Goal: Information Seeking & Learning: Learn about a topic

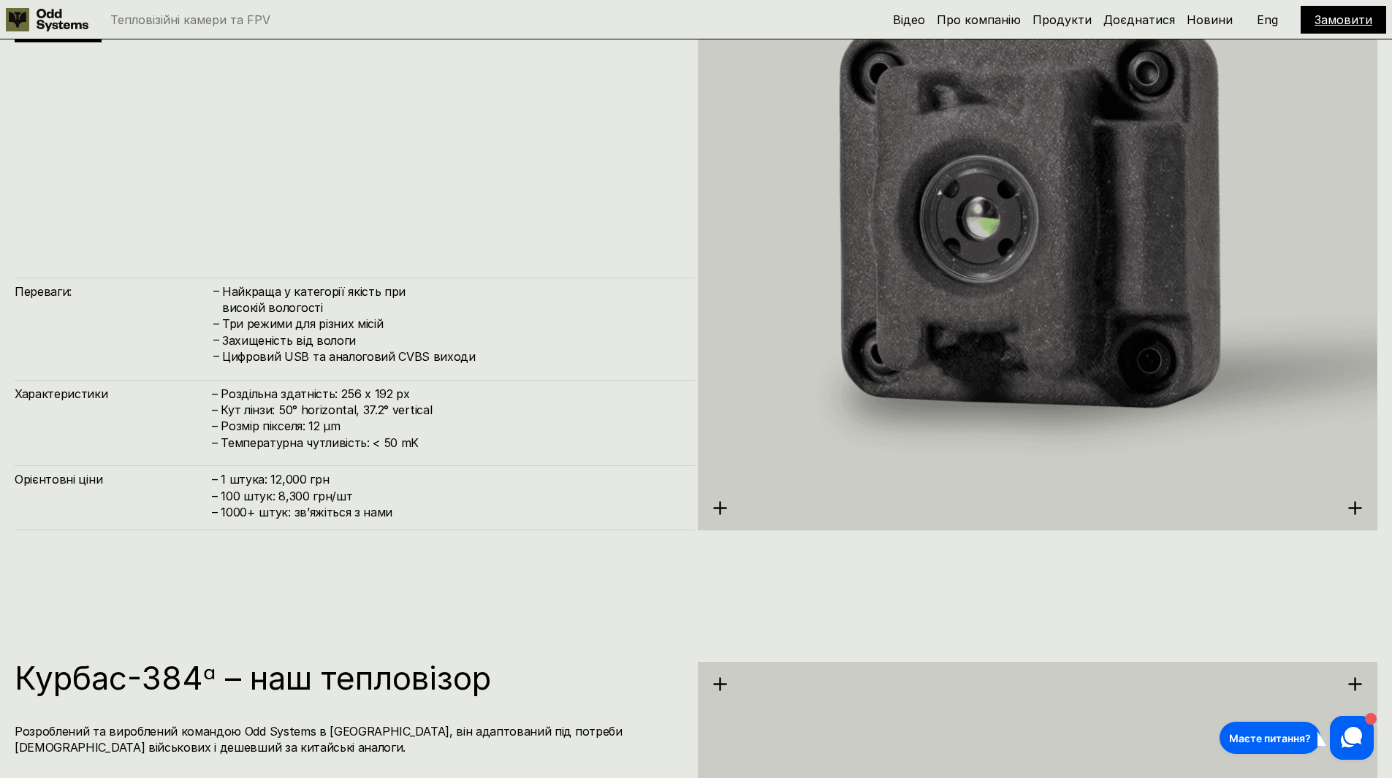
scroll to position [2558, 0]
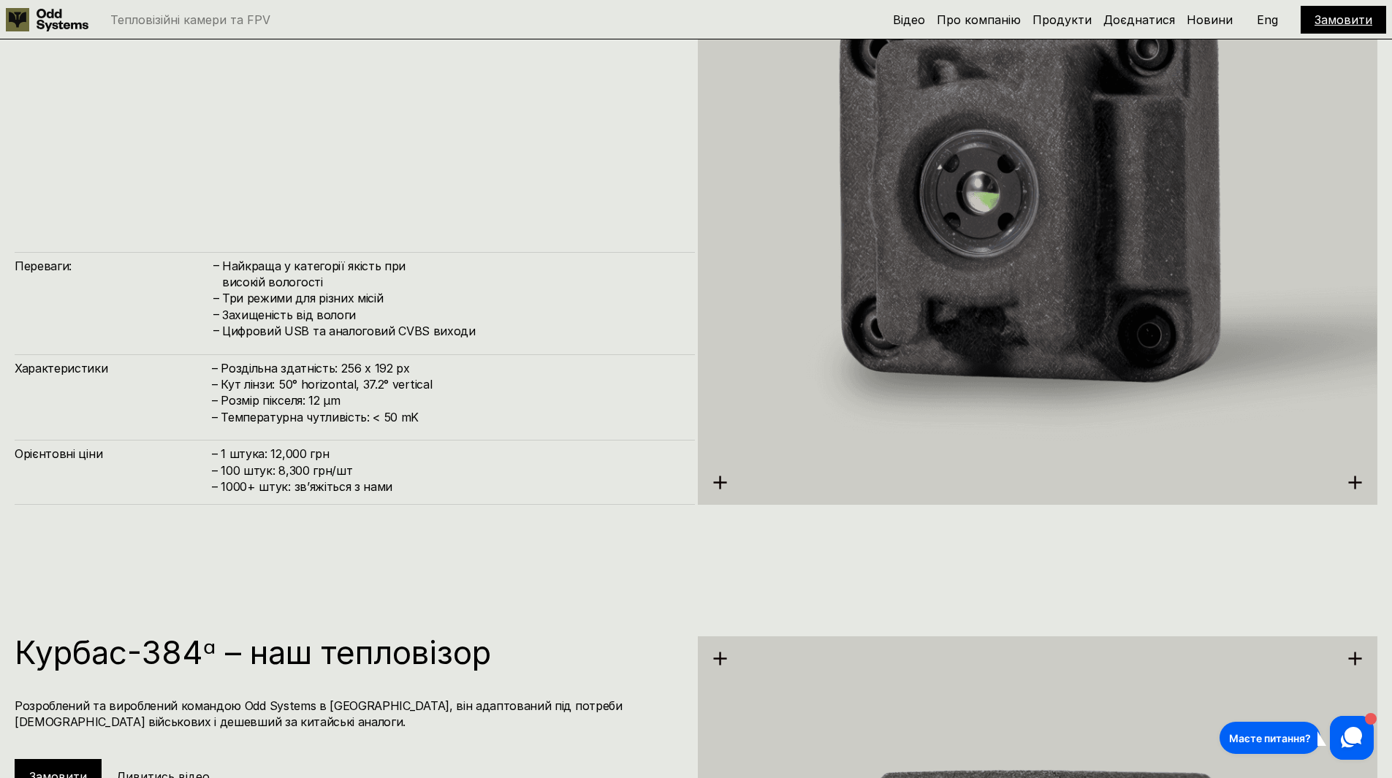
click at [520, 220] on div "Курбас-256 – наш тепловізор Розроблений та вироблений командою Odd Systems в [G…" at bounding box center [355, 181] width 680 height 647
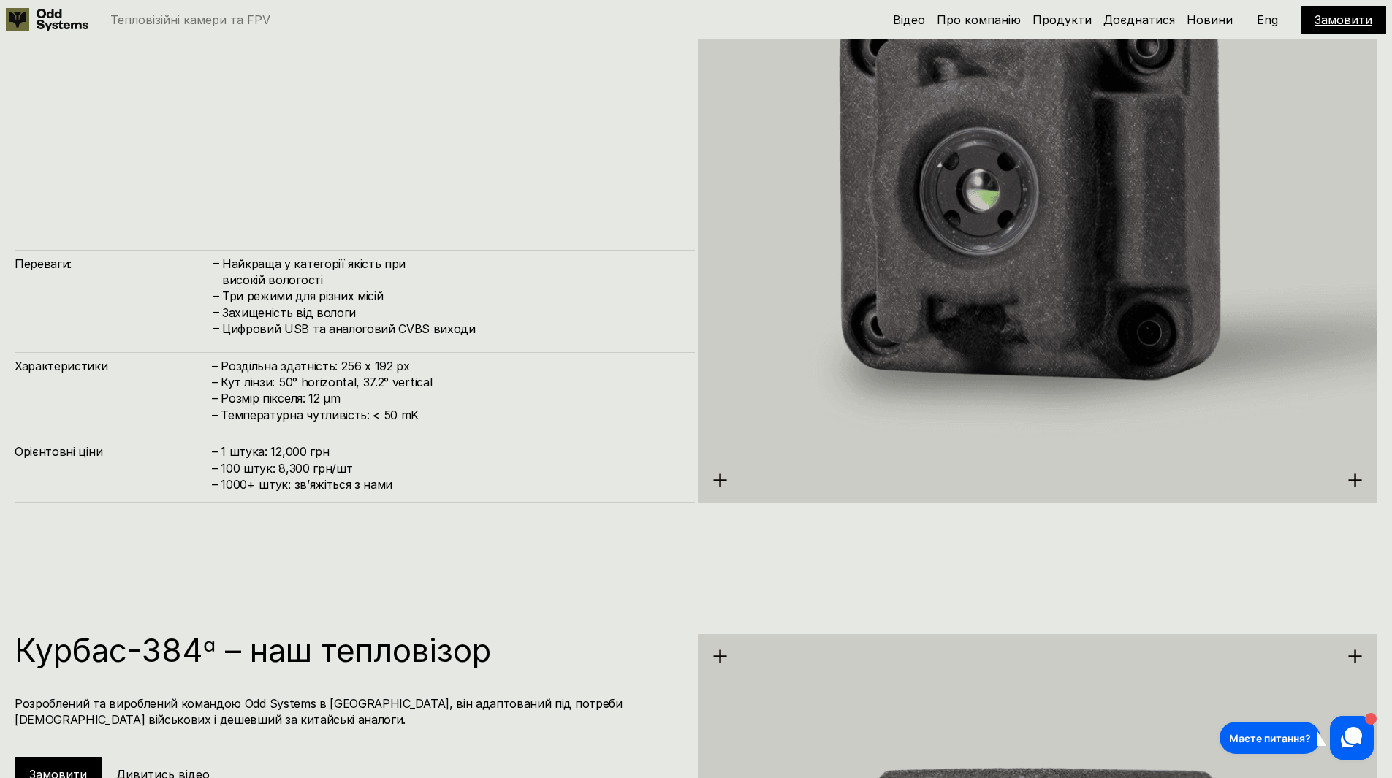
scroll to position [2631, 0]
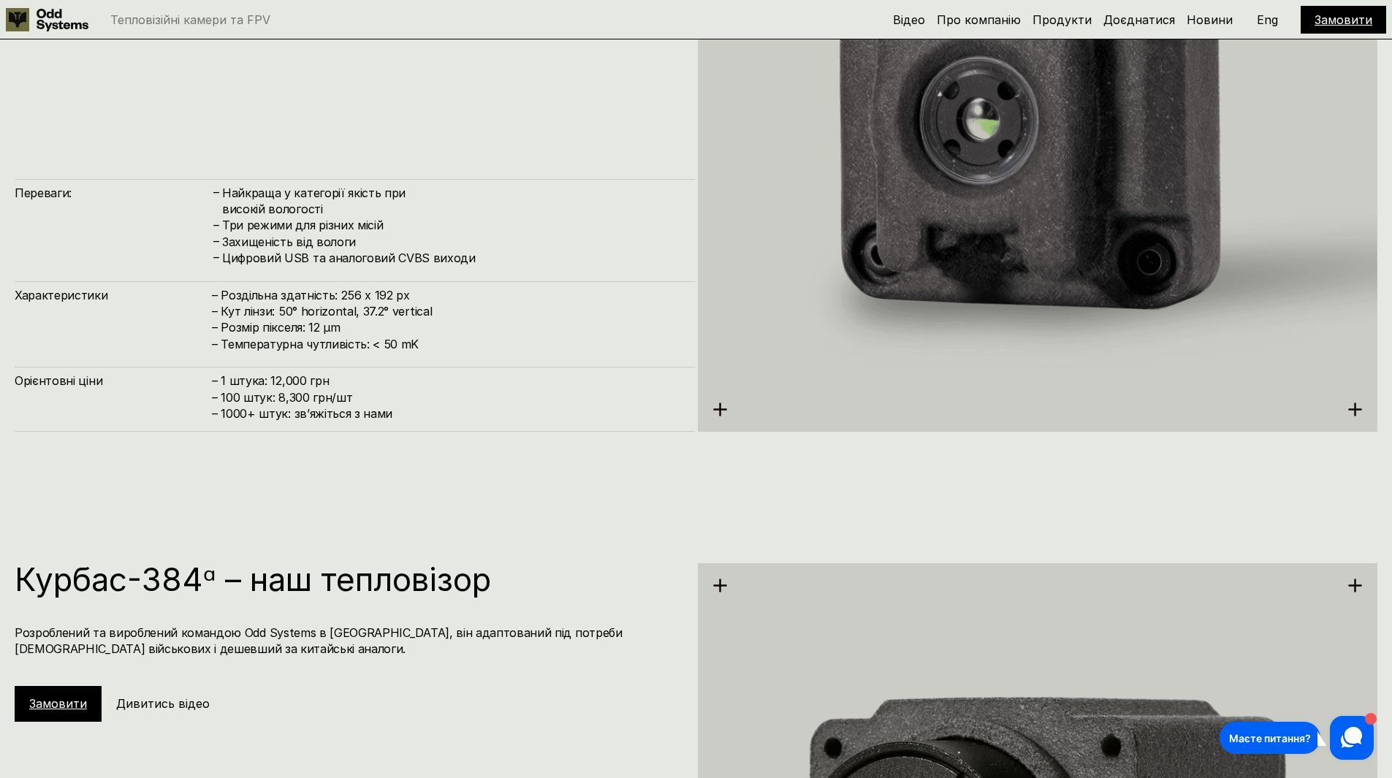
click at [273, 378] on h4 "– 1 штука: 12,000 грн – 100 штук: 8,300 грн/шт – ⁠1000+ штук: звʼяжіться з нами" at bounding box center [446, 397] width 468 height 49
drag, startPoint x: 271, startPoint y: 380, endPoint x: 294, endPoint y: 381, distance: 22.7
click at [294, 381] on h4 "– 1 штука: 12,000 грн – 100 штук: 8,300 грн/шт – ⁠1000+ штук: звʼяжіться з нами" at bounding box center [446, 397] width 468 height 49
click at [263, 385] on h4 "– 1 штука: 12,000 грн – 100 штук: 8,300 грн/шт – ⁠1000+ штук: звʼяжіться з нами" at bounding box center [446, 397] width 468 height 49
click at [288, 402] on h4 "– 1 штука: 12,000 грн – 100 штук: 8,300 грн/шт – ⁠1000+ штук: звʼяжіться з нами" at bounding box center [446, 397] width 468 height 49
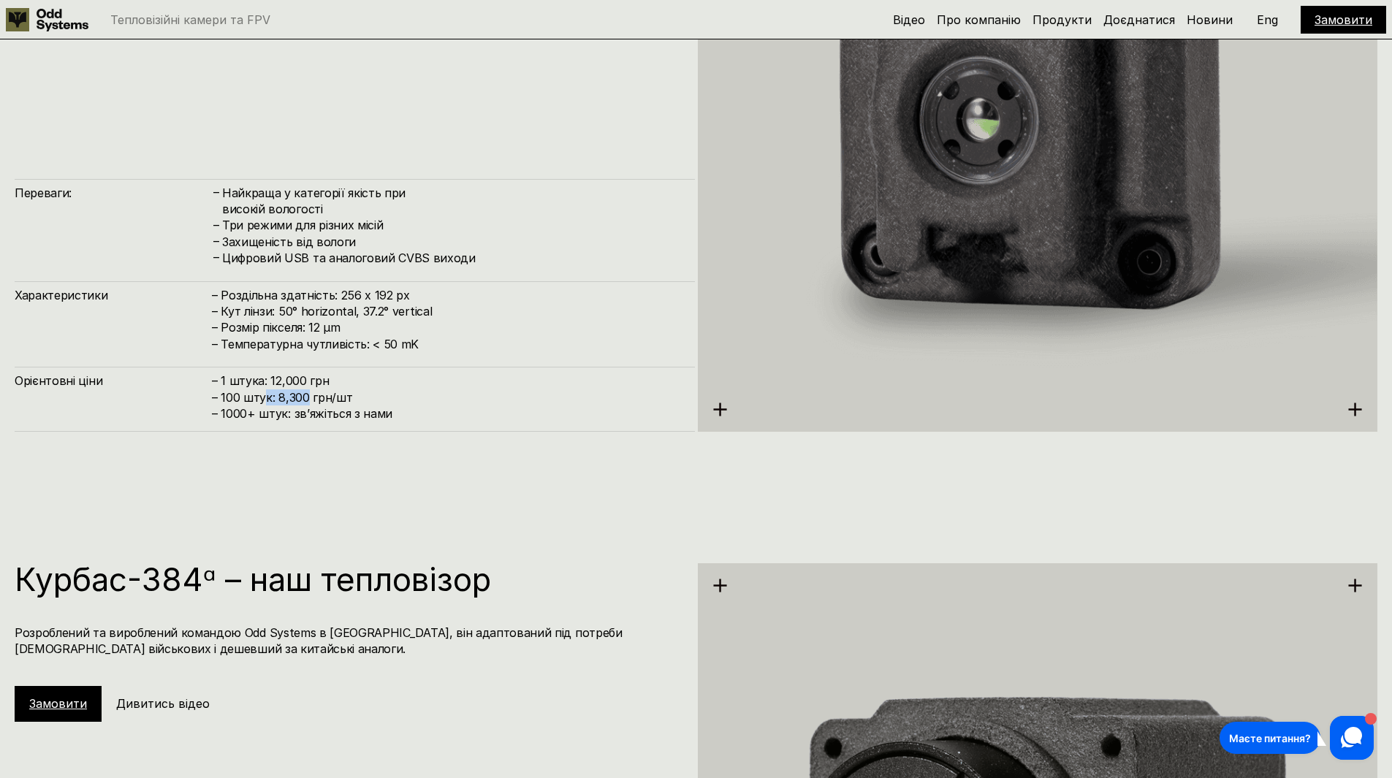
drag, startPoint x: 266, startPoint y: 400, endPoint x: 308, endPoint y: 402, distance: 41.7
click at [308, 402] on h4 "– 1 штука: 12,000 грн – 100 штук: 8,300 грн/шт – ⁠1000+ штук: звʼяжіться з нами" at bounding box center [446, 397] width 468 height 49
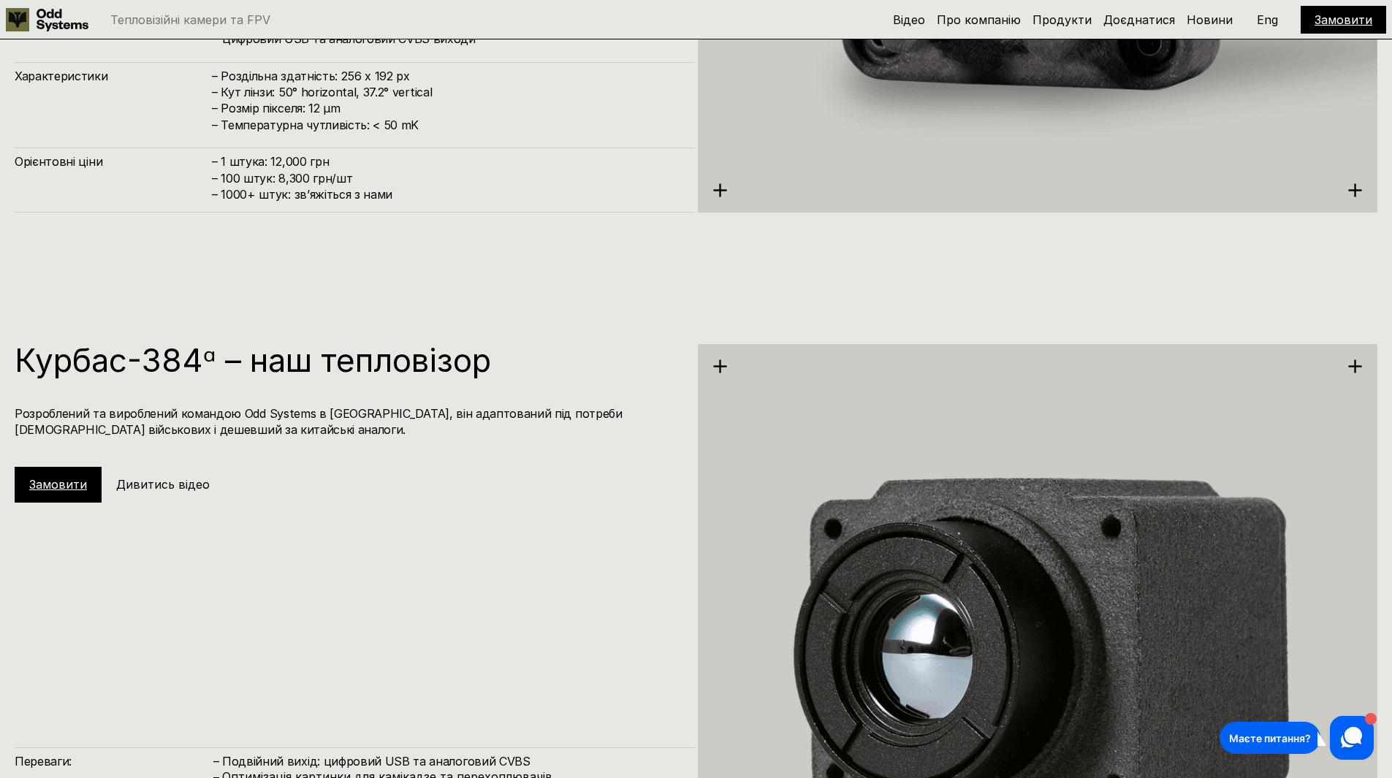
click at [487, 445] on div "Курбас-384ᵅ – наш тепловізор Розроблений та вироблений командою Odd Systems в […" at bounding box center [355, 423] width 680 height 159
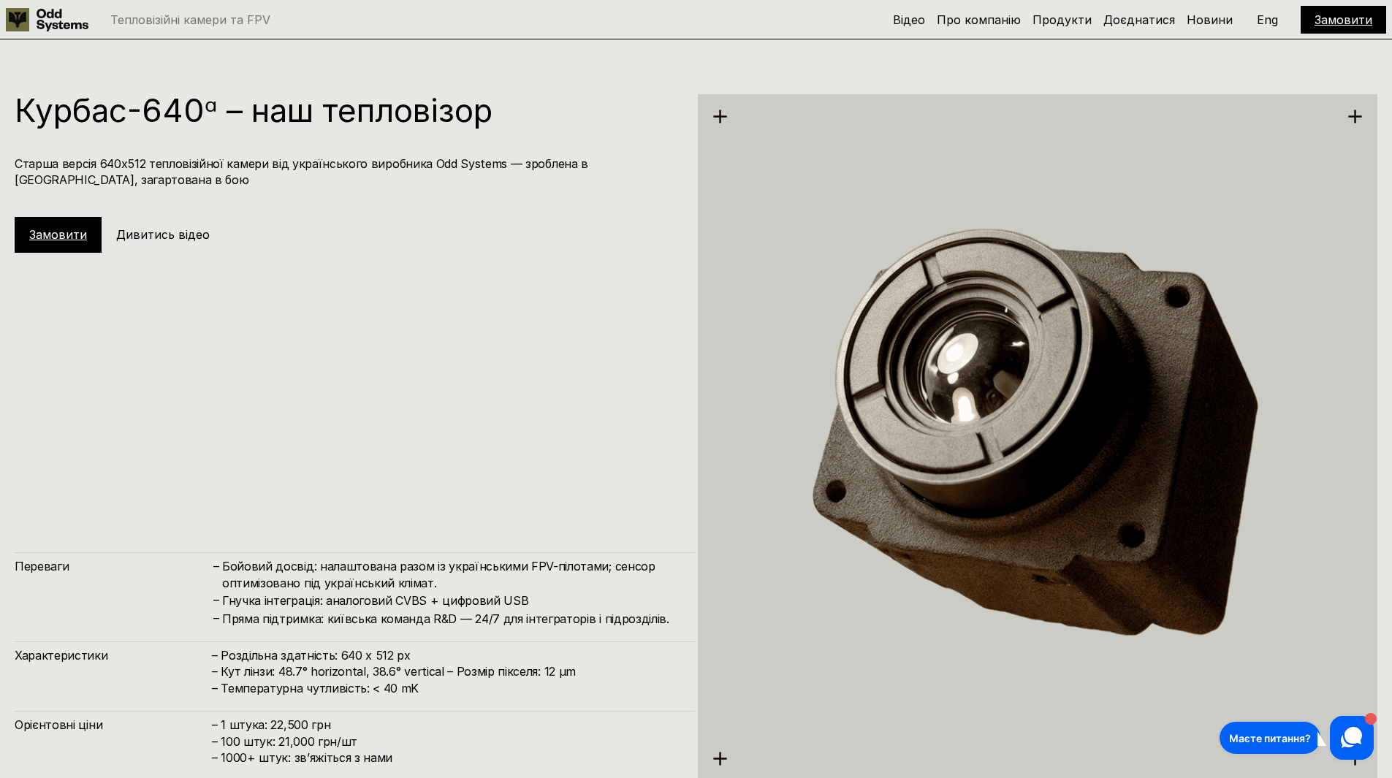
scroll to position [4092, 0]
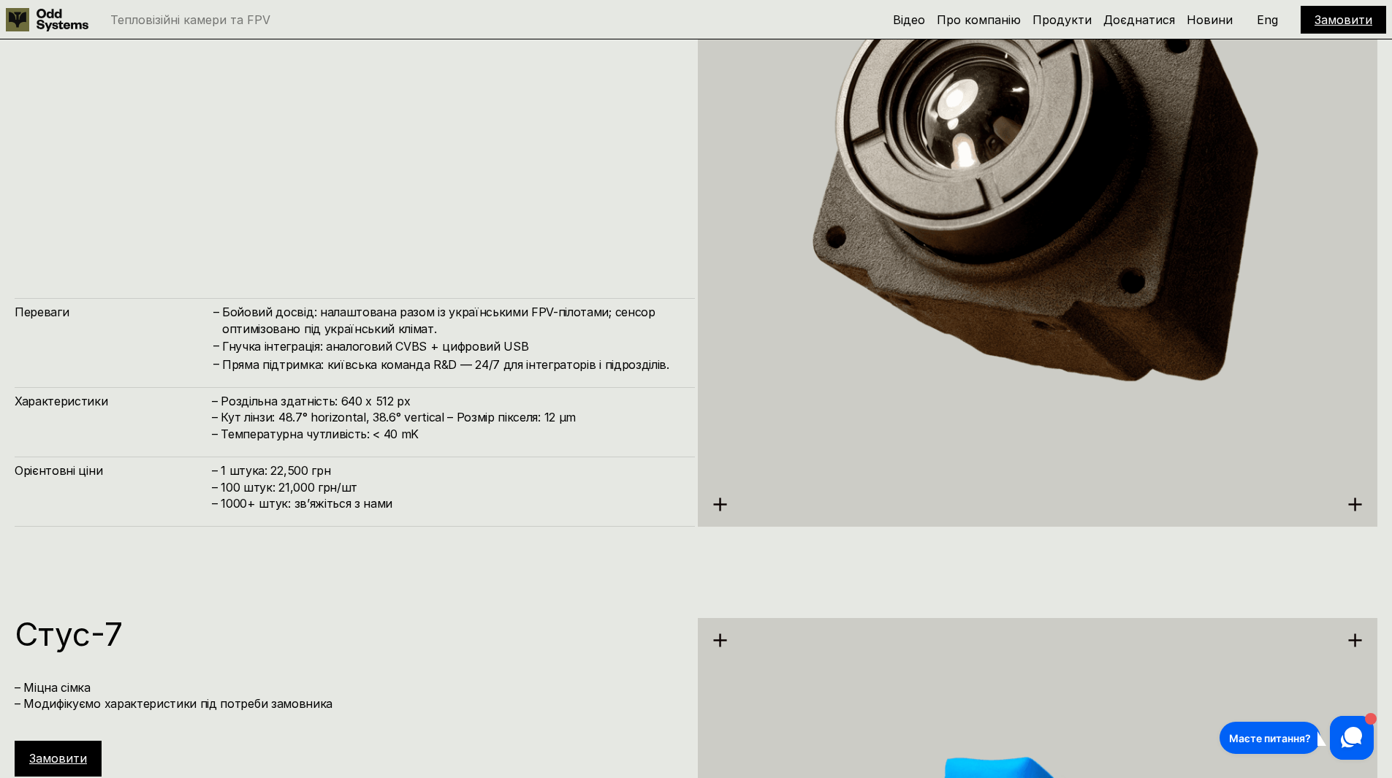
click at [280, 491] on h4 "– 1 штука: 22,500 грн – 100 штук: 21,000 грн/шт – ⁠1000+ штук: звʼяжіться з нами" at bounding box center [446, 487] width 468 height 49
drag, startPoint x: 276, startPoint y: 489, endPoint x: 301, endPoint y: 487, distance: 24.9
click at [292, 489] on h4 "– 1 штука: 22,500 грн – 100 штук: 21,000 грн/шт – ⁠1000+ штук: звʼяжіться з нами" at bounding box center [446, 487] width 468 height 49
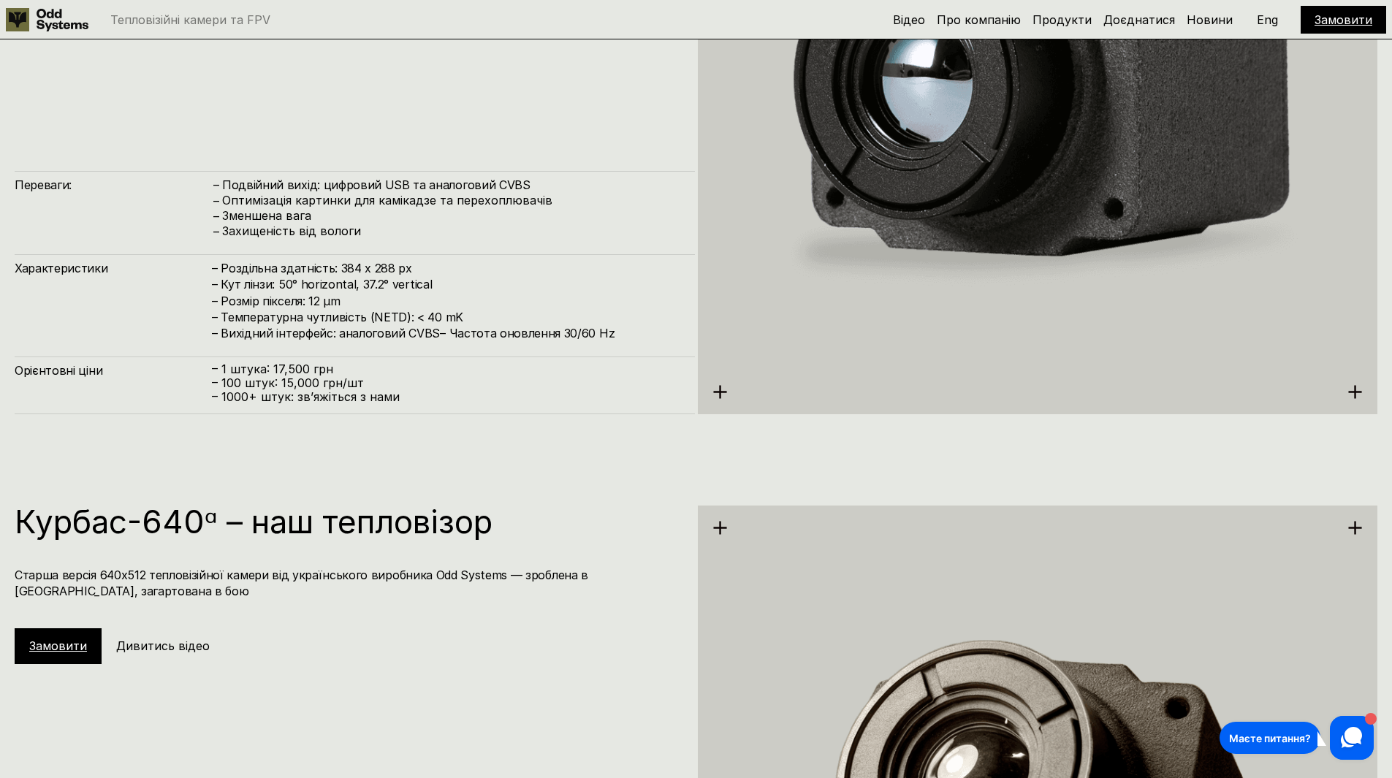
scroll to position [3288, 0]
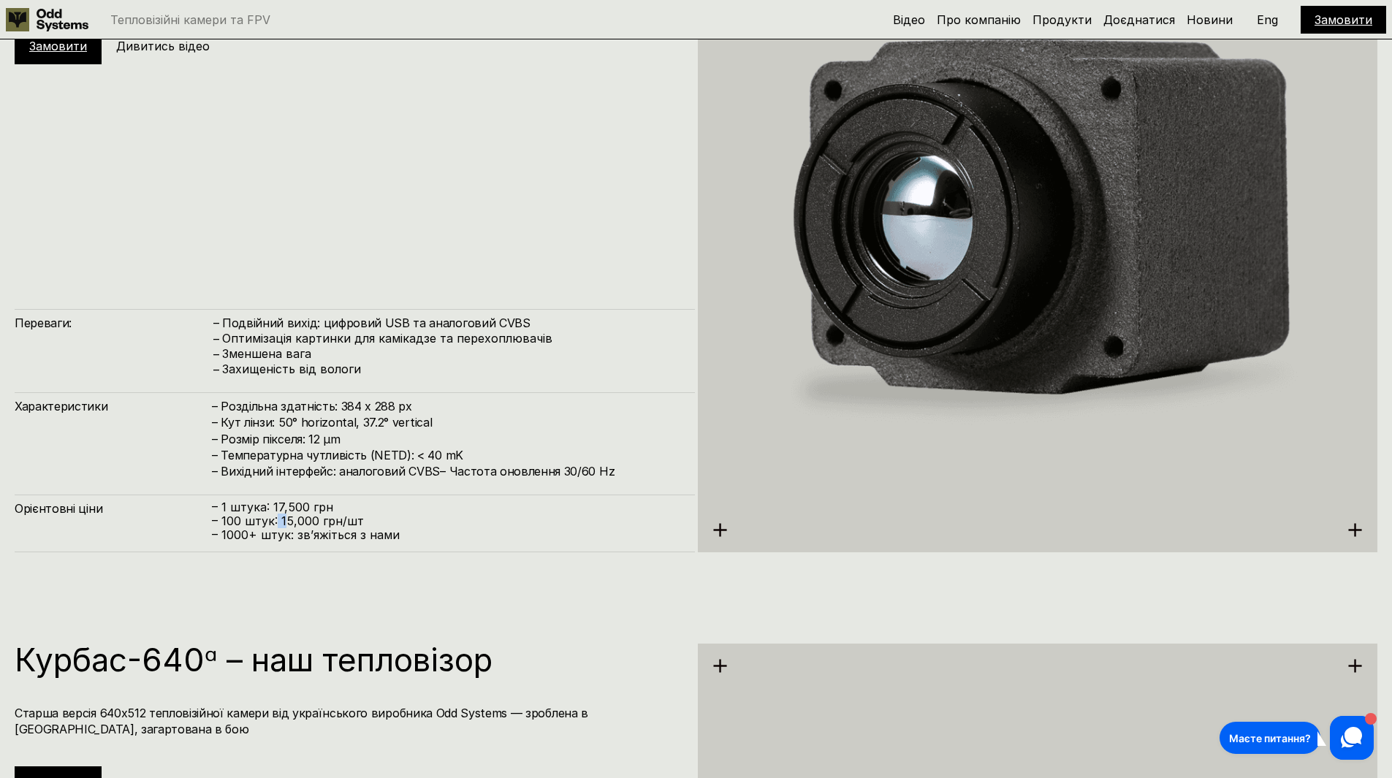
drag, startPoint x: 276, startPoint y: 519, endPoint x: 286, endPoint y: 520, distance: 10.3
click at [286, 520] on p "– 100 штук: 15,000 грн/шт" at bounding box center [446, 521] width 468 height 14
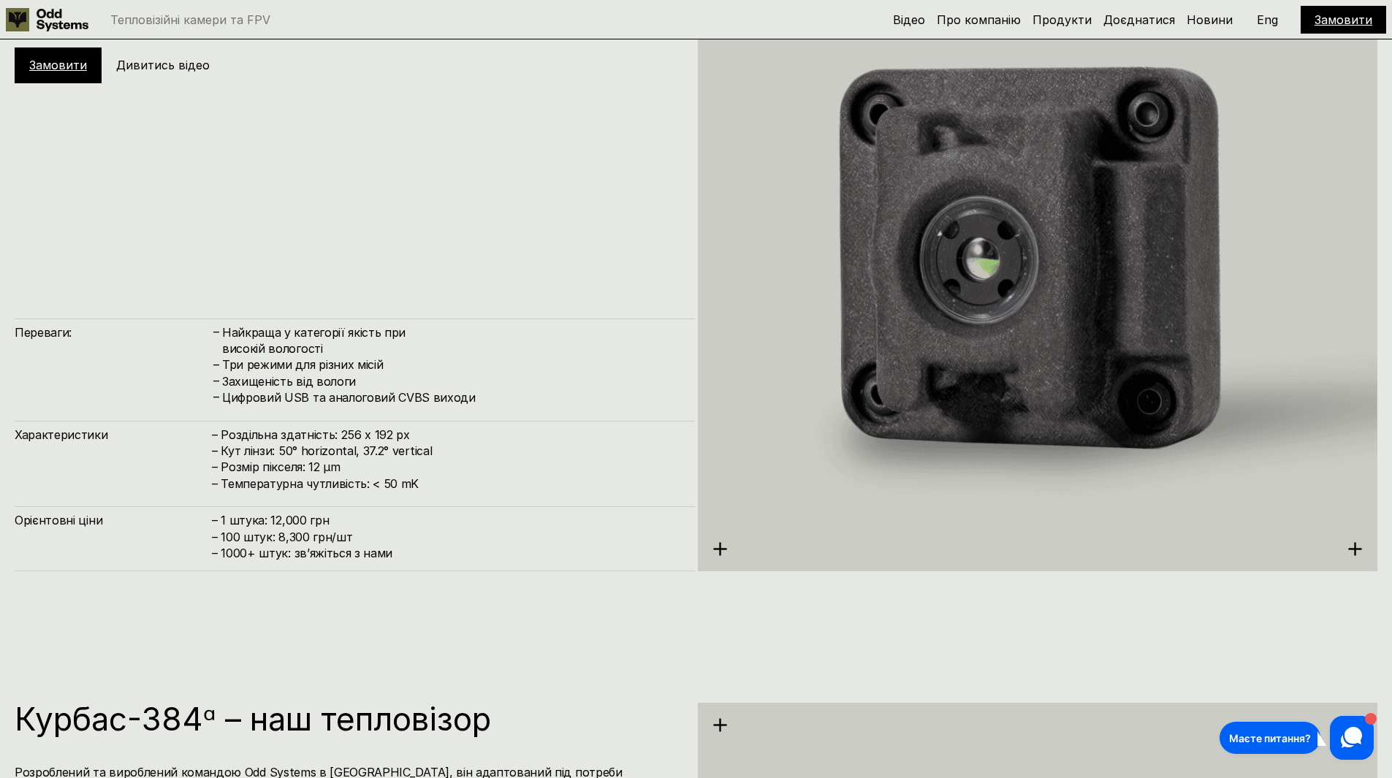
scroll to position [2338, 0]
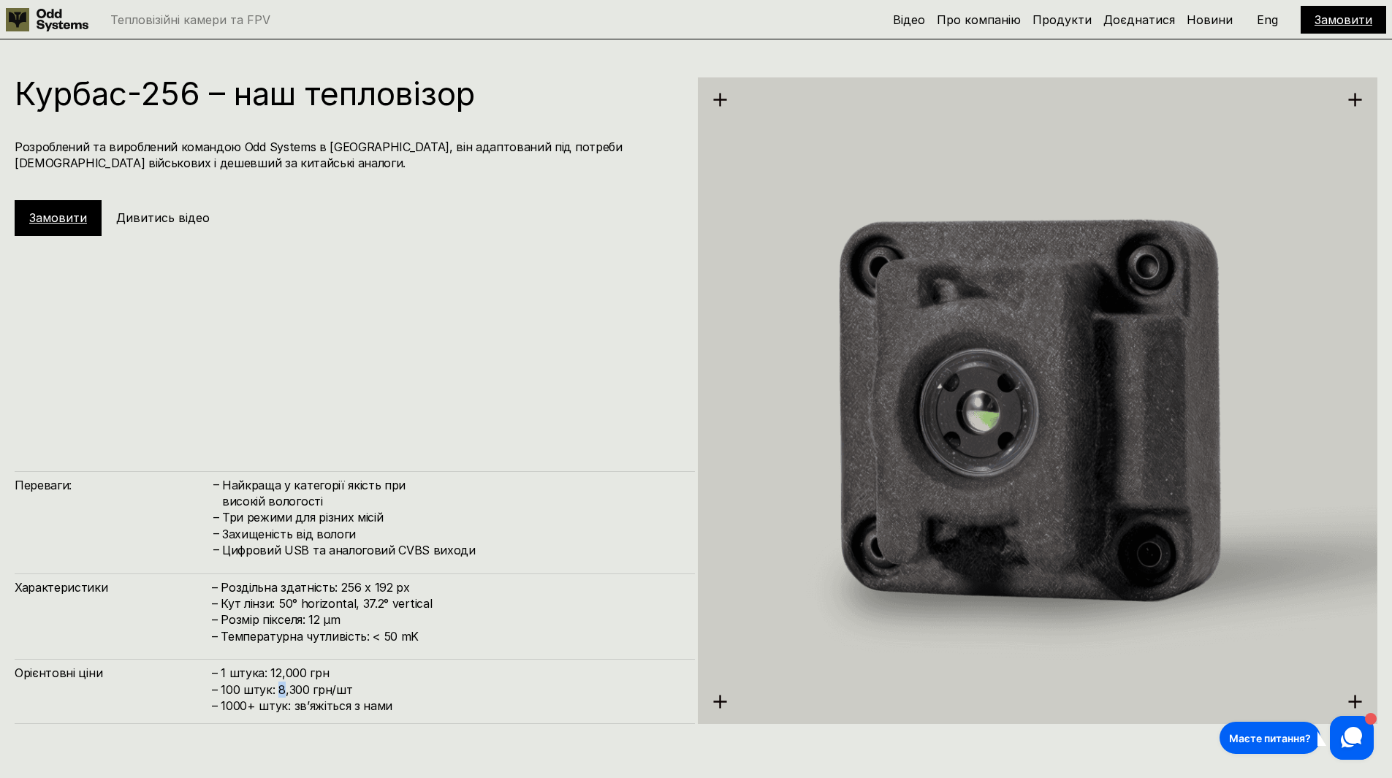
click at [280, 684] on h4 "– 1 штука: 12,000 грн – 100 штук: 8,300 грн/шт – ⁠1000+ штук: звʼяжіться з нами" at bounding box center [446, 689] width 468 height 49
